Goal: Information Seeking & Learning: Learn about a topic

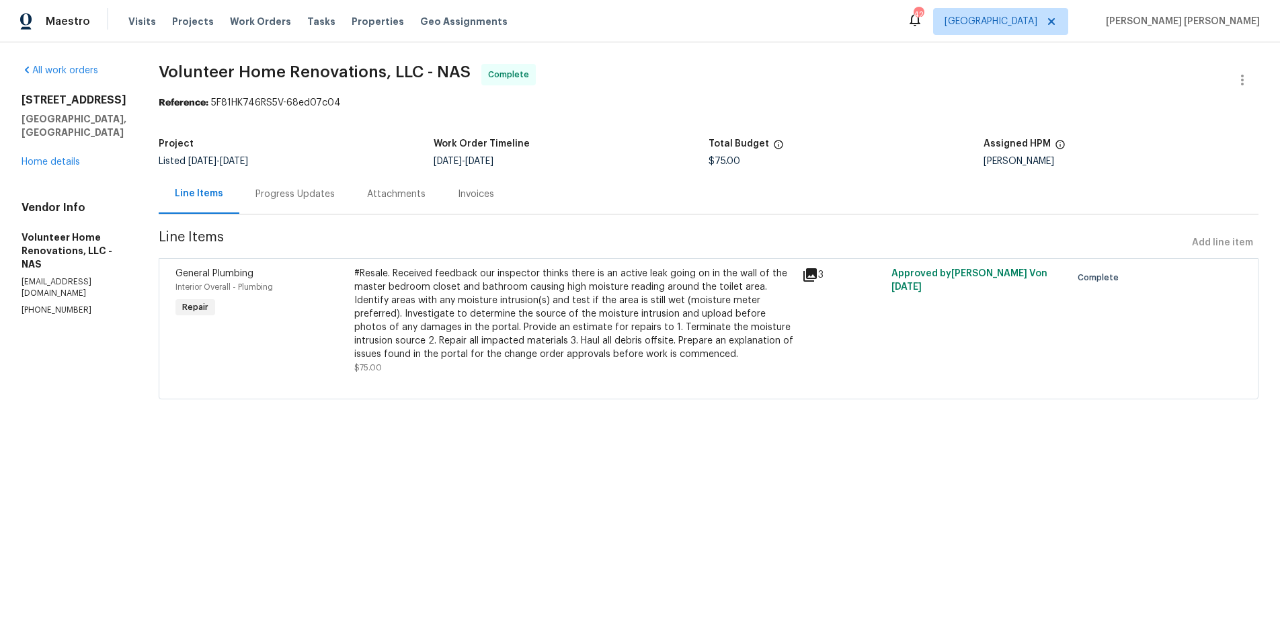
click at [818, 276] on icon at bounding box center [810, 275] width 16 height 16
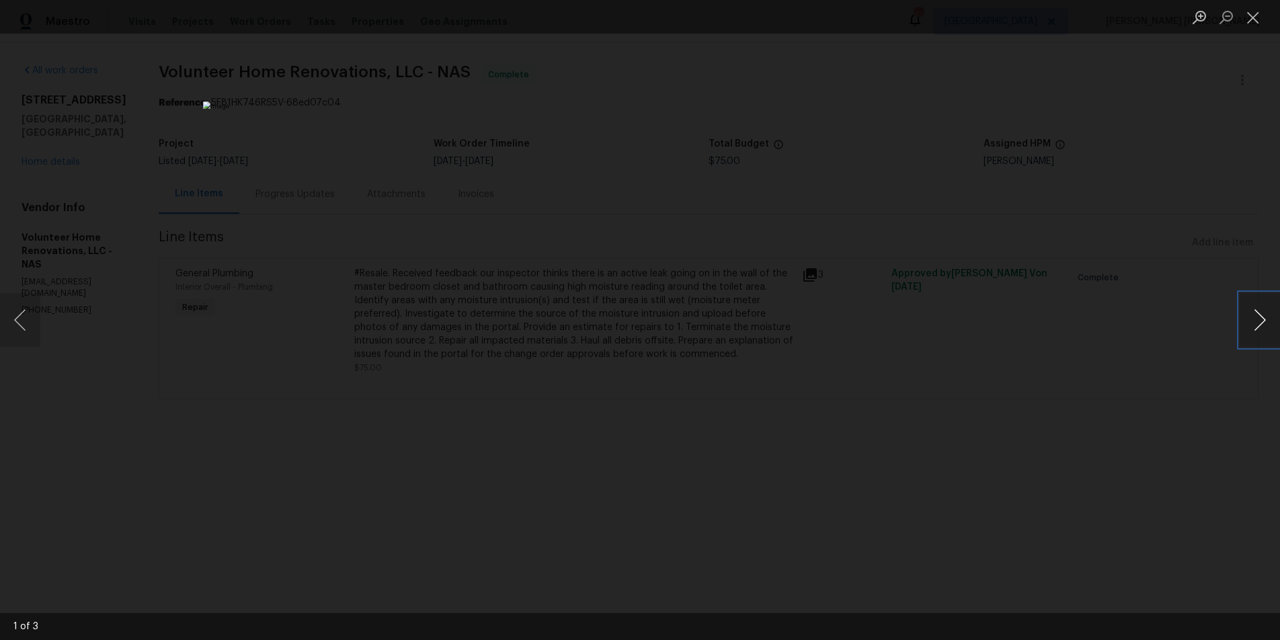
click at [1252, 323] on button "Next image" at bounding box center [1260, 320] width 40 height 54
drag, startPoint x: 1065, startPoint y: 475, endPoint x: 1056, endPoint y: 466, distance: 12.8
click at [1059, 474] on div "Lightbox" at bounding box center [640, 320] width 1280 height 640
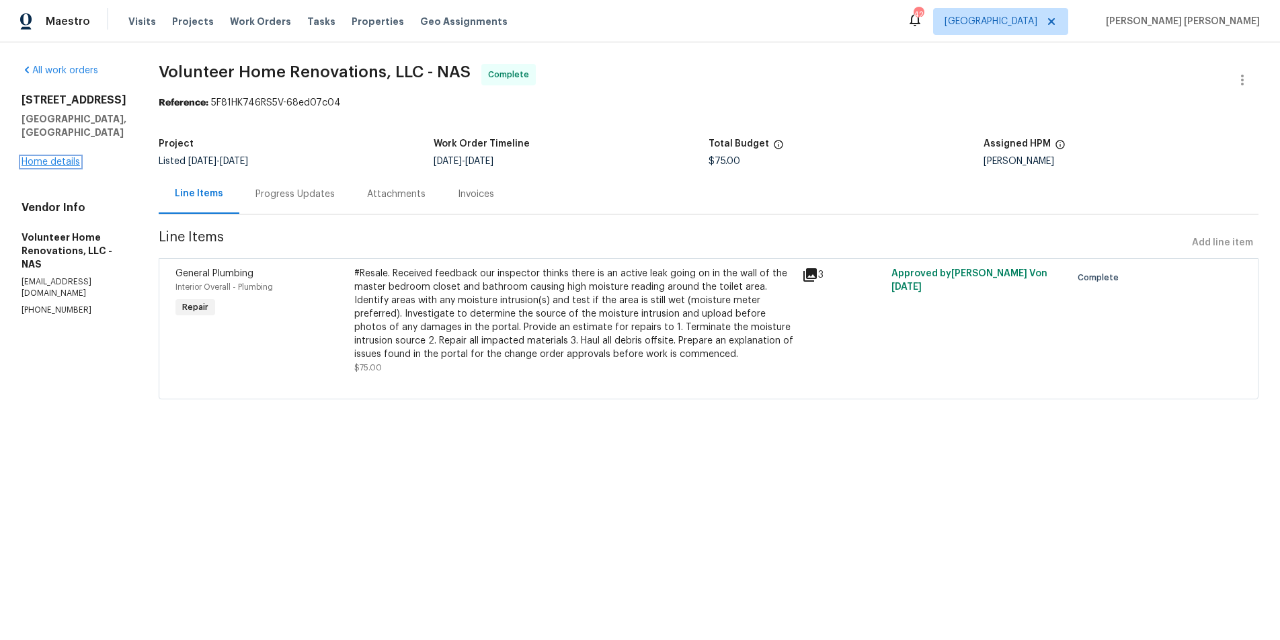
click at [74, 157] on link "Home details" at bounding box center [51, 161] width 58 height 9
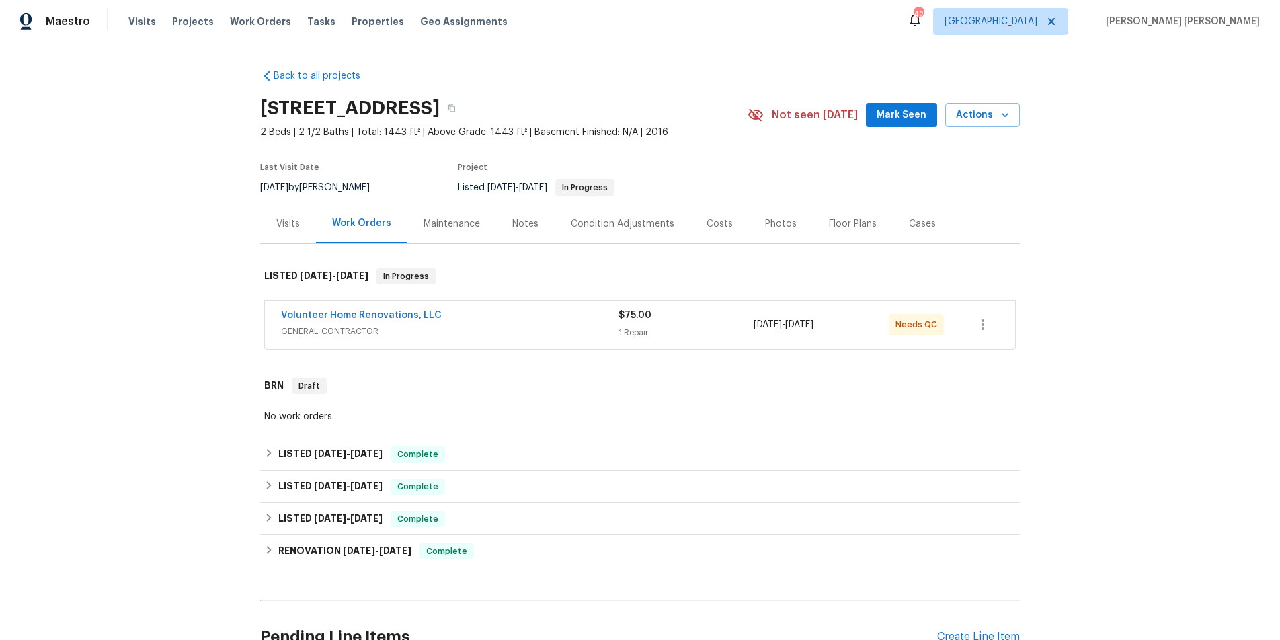
click at [472, 316] on div "Volunteer Home Renovations, LLC" at bounding box center [449, 317] width 337 height 16
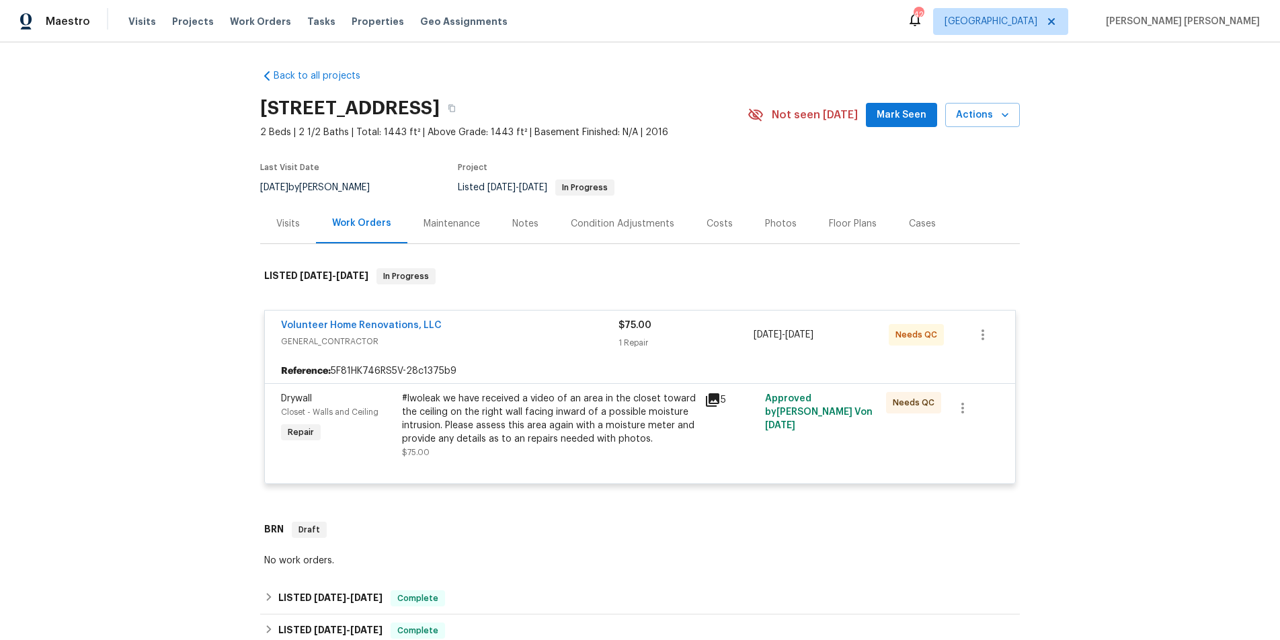
click at [715, 402] on icon at bounding box center [712, 400] width 16 height 16
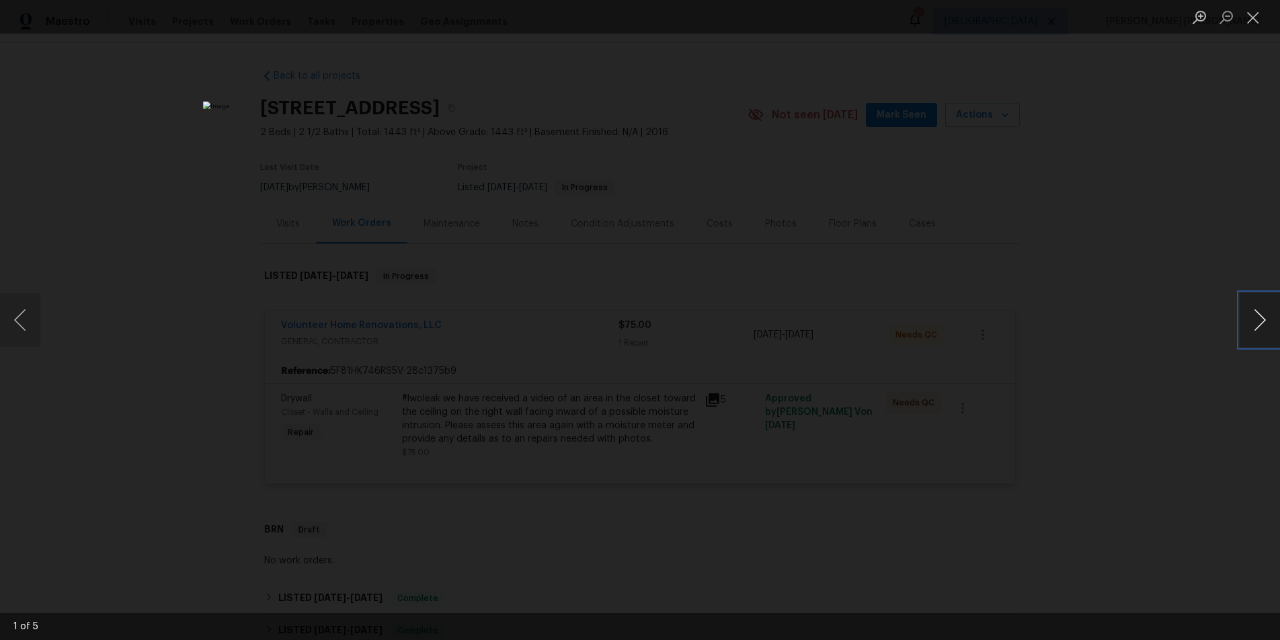
click at [1254, 321] on button "Next image" at bounding box center [1260, 320] width 40 height 54
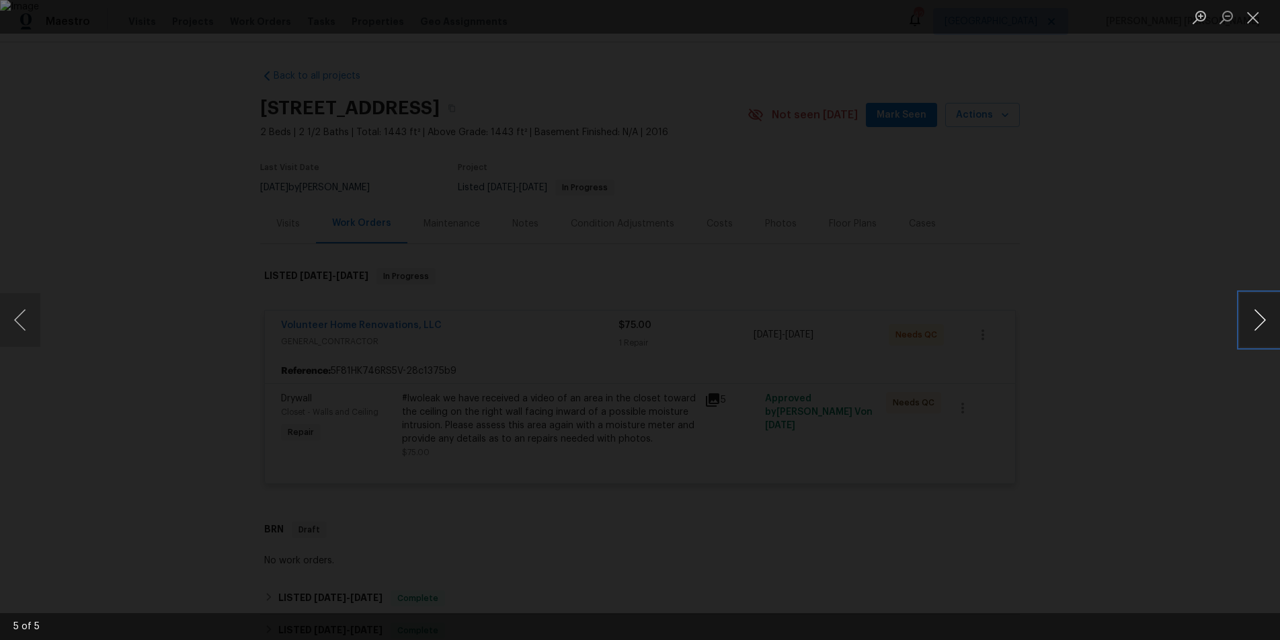
click at [1254, 321] on button "Next image" at bounding box center [1260, 320] width 40 height 54
click at [1062, 546] on div "Lightbox" at bounding box center [640, 320] width 1280 height 640
